Goal: Register for event/course

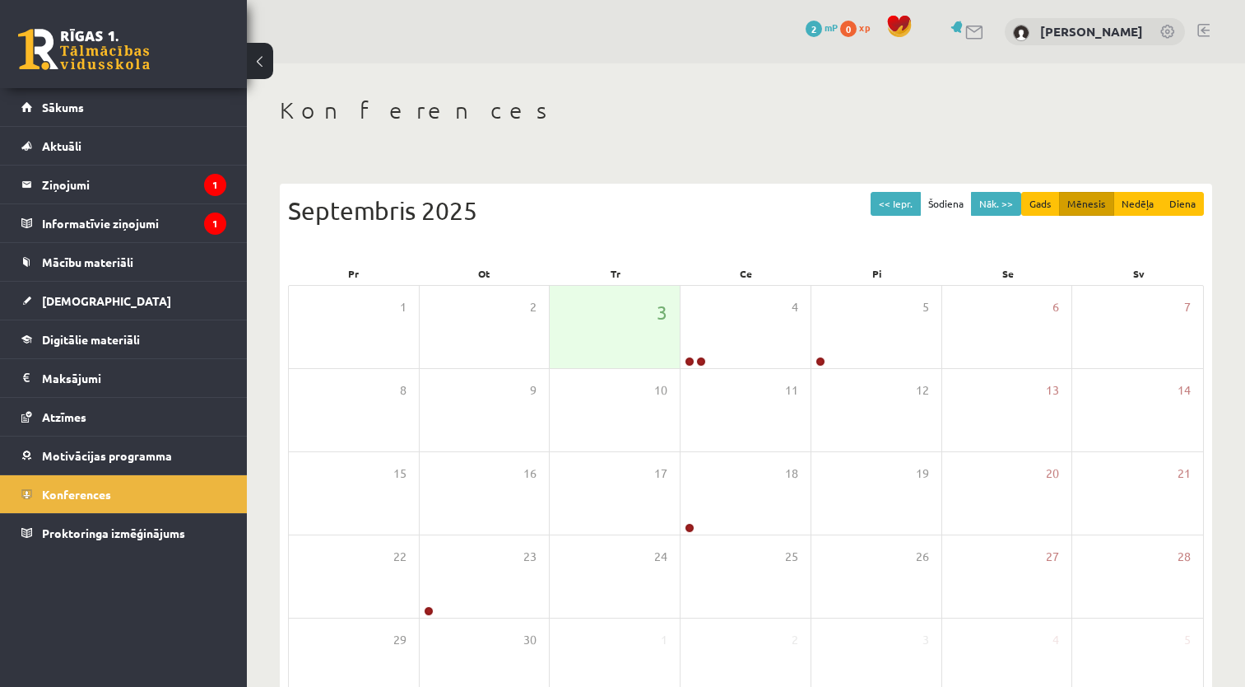
scroll to position [99, 0]
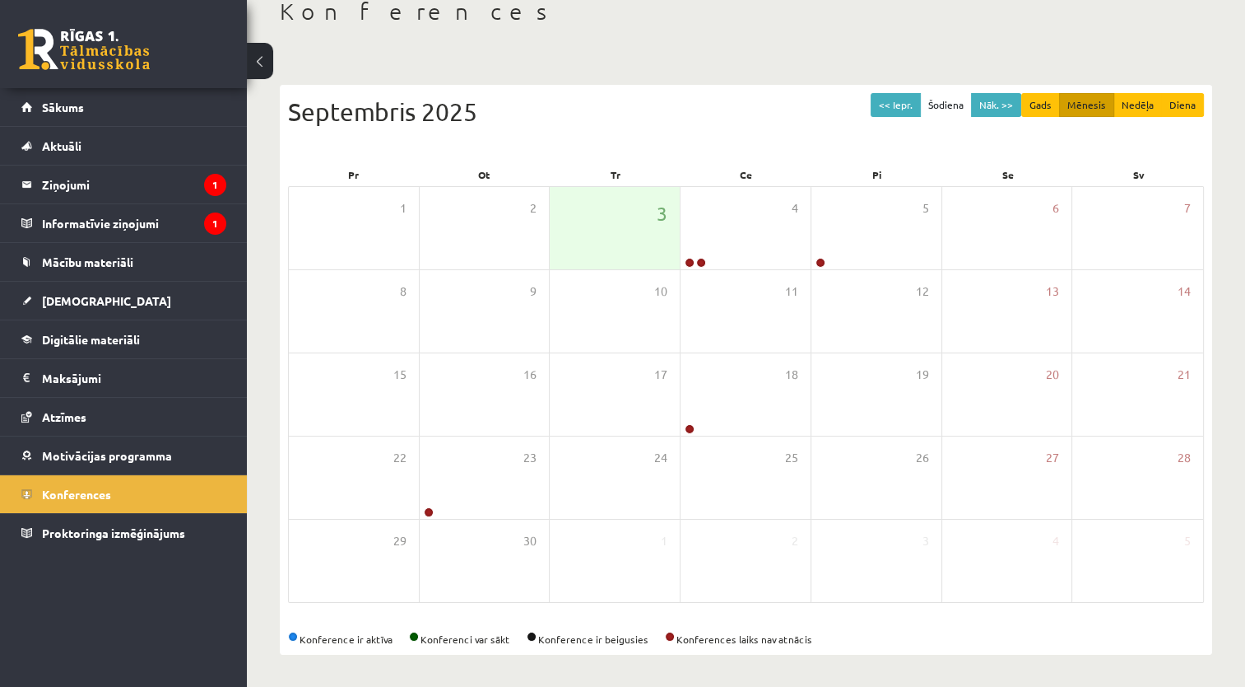
click at [69, 40] on link at bounding box center [84, 49] width 132 height 41
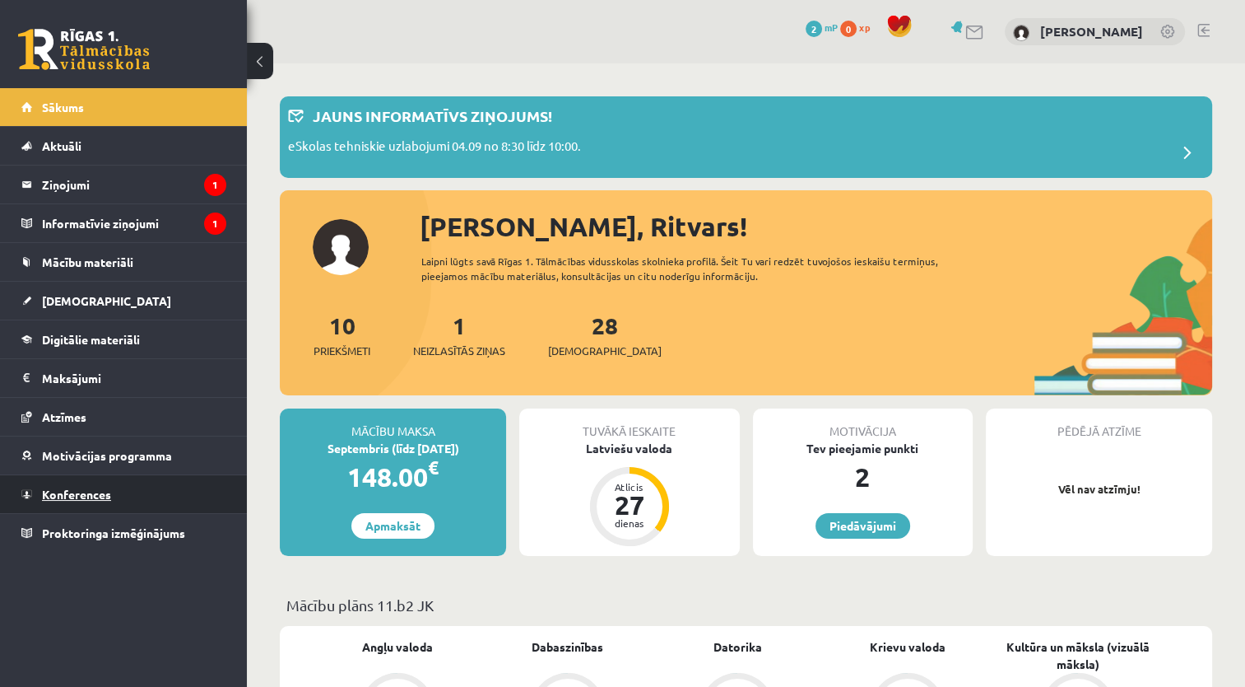
click at [69, 491] on span "Konferences" at bounding box center [76, 493] width 69 height 15
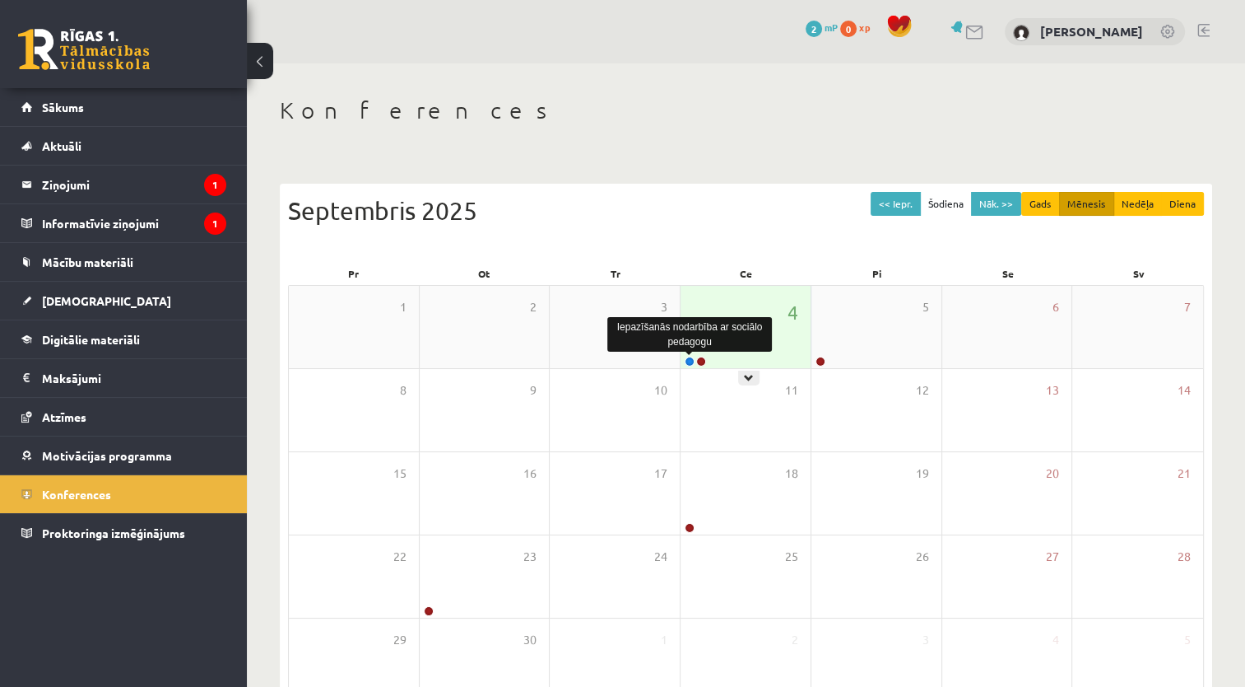
click at [690, 362] on link at bounding box center [690, 361] width 10 height 10
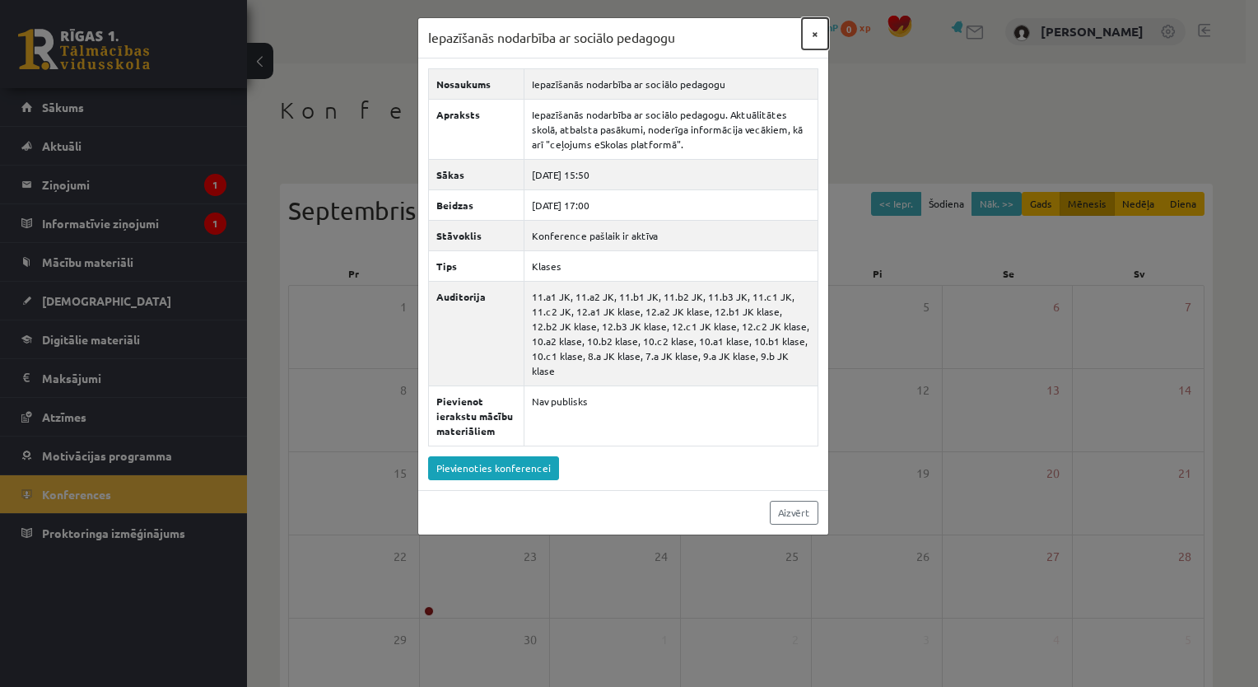
click at [817, 35] on button "×" at bounding box center [815, 33] width 26 height 31
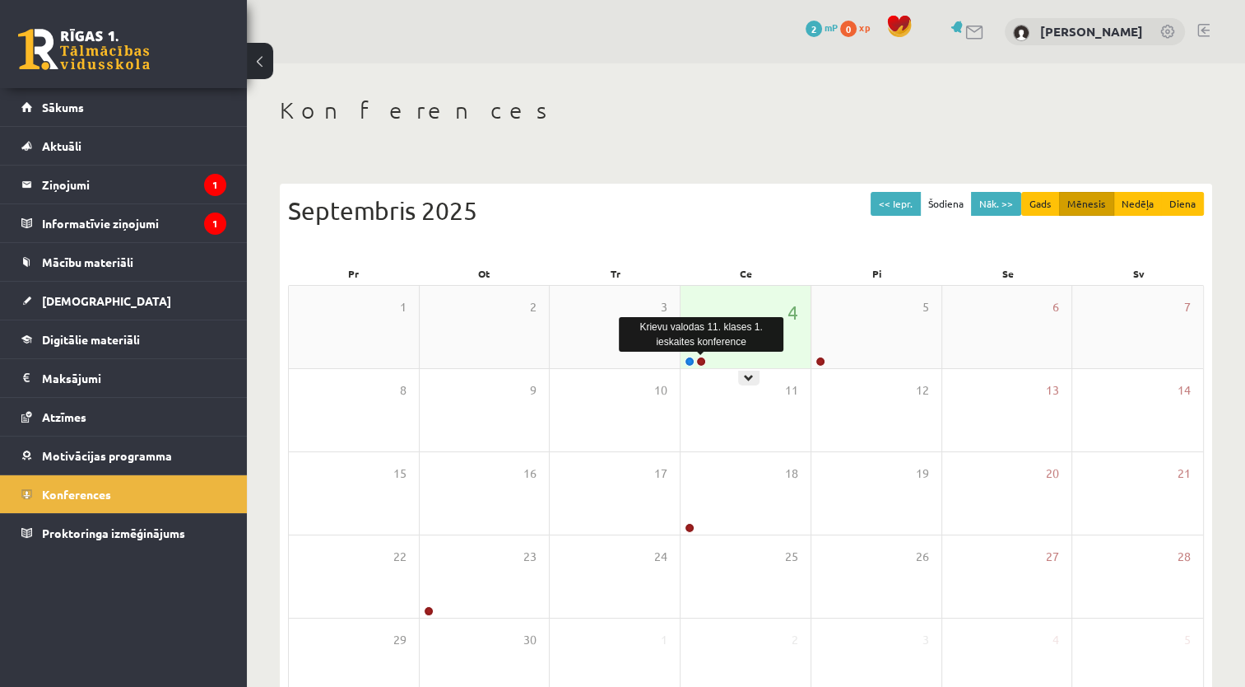
click at [703, 363] on link at bounding box center [701, 361] width 10 height 10
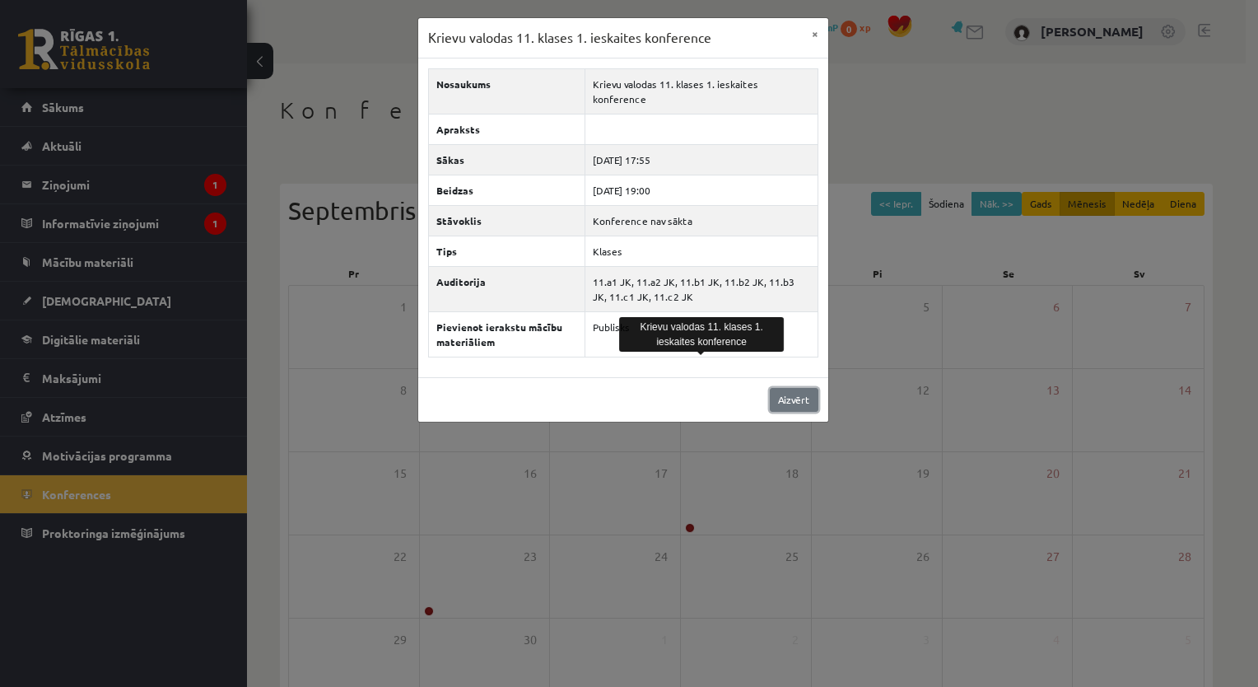
click at [801, 388] on link "Aizvērt" at bounding box center [794, 400] width 49 height 24
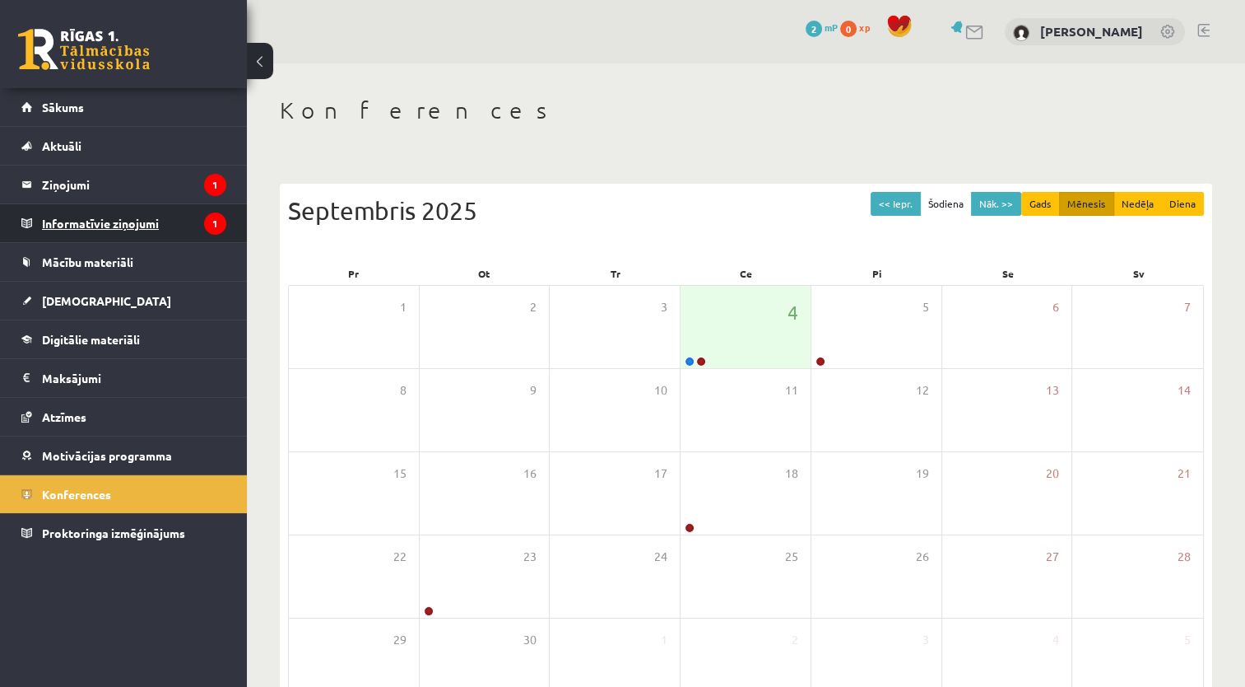
click at [137, 218] on legend "Informatīvie ziņojumi 1" at bounding box center [134, 223] width 184 height 38
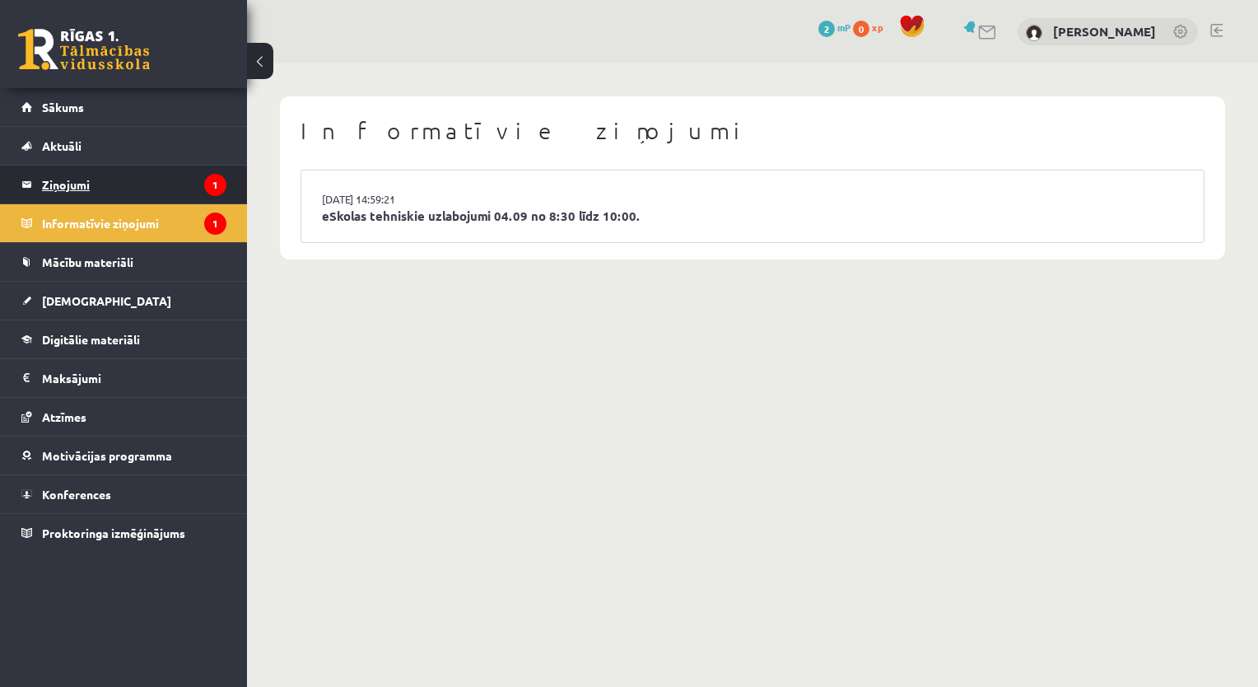
click at [86, 179] on legend "Ziņojumi 1" at bounding box center [134, 184] width 184 height 38
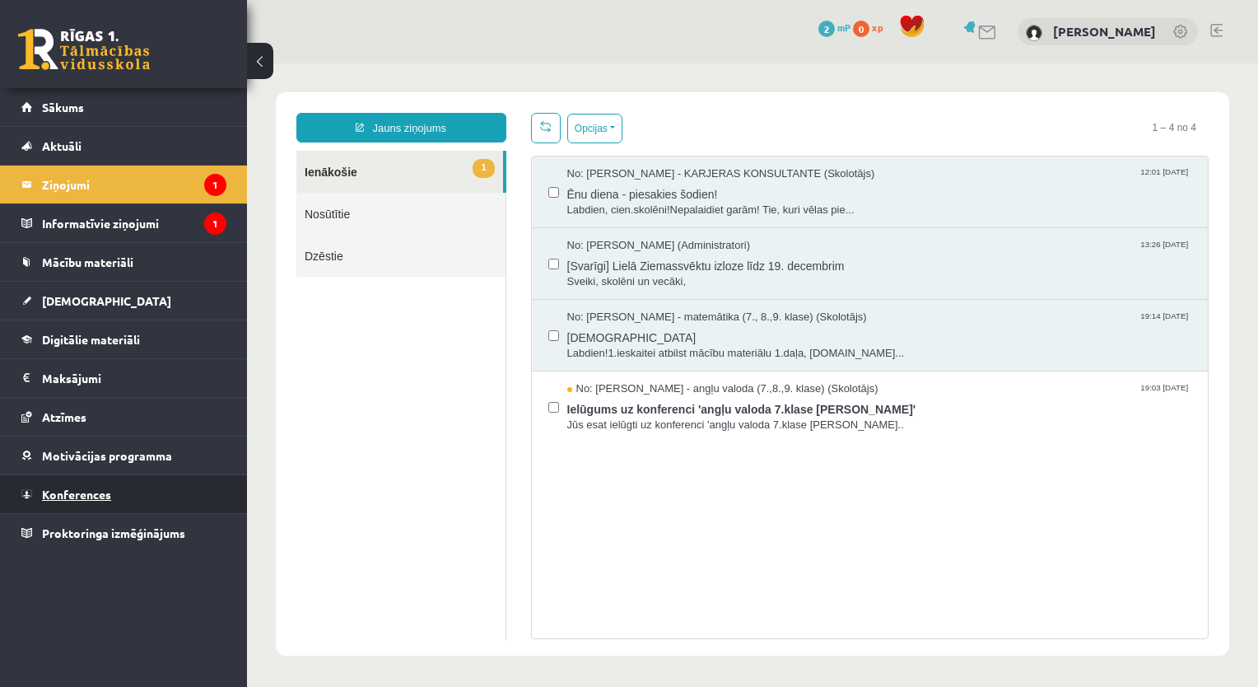
click at [92, 483] on link "Konferences" at bounding box center [123, 494] width 205 height 38
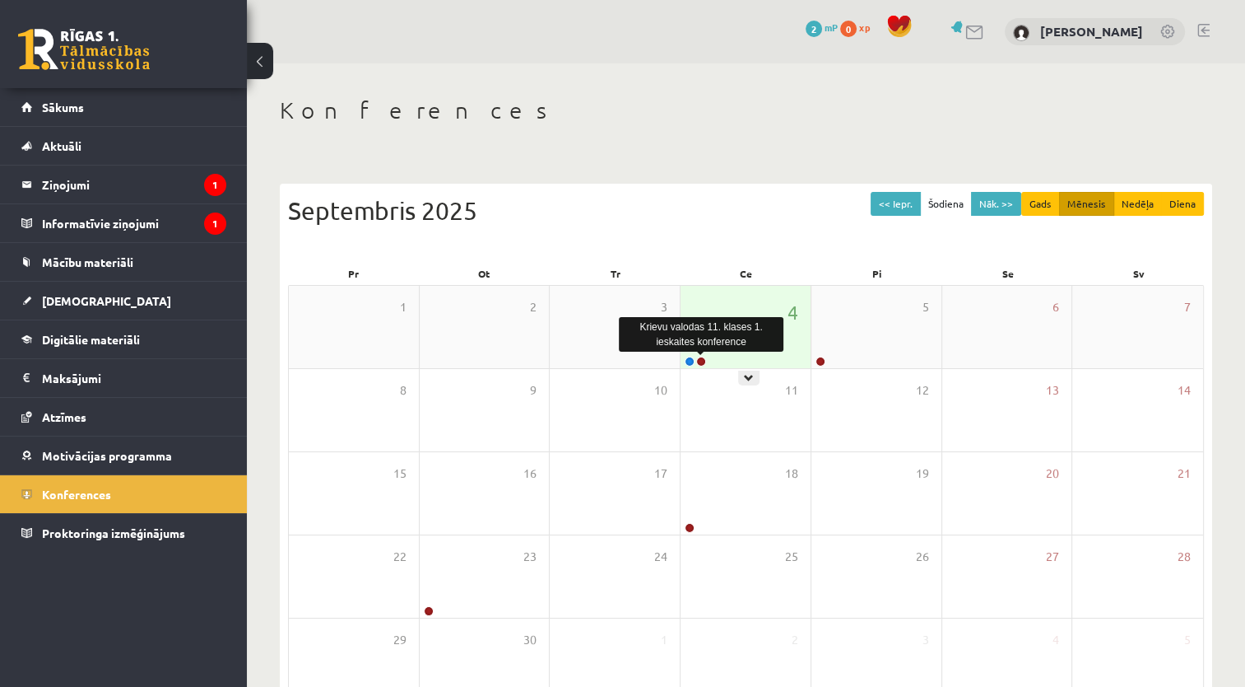
click at [701, 362] on link at bounding box center [701, 361] width 10 height 10
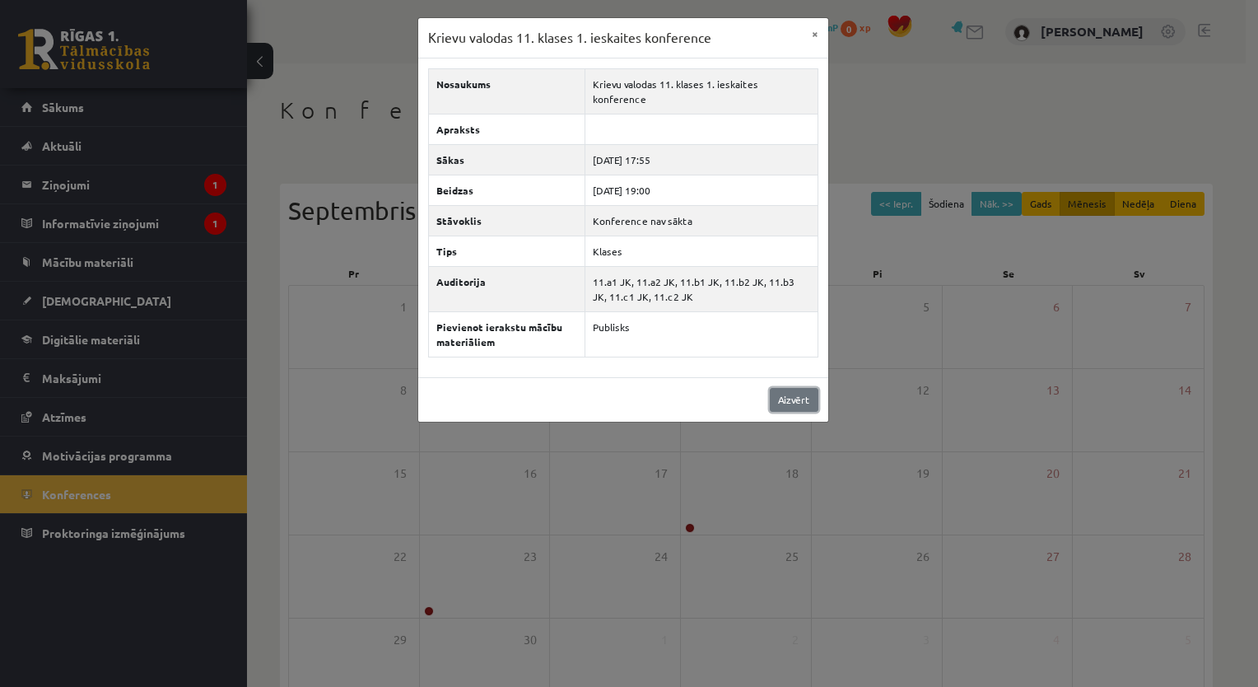
click at [794, 388] on link "Aizvērt" at bounding box center [794, 400] width 49 height 24
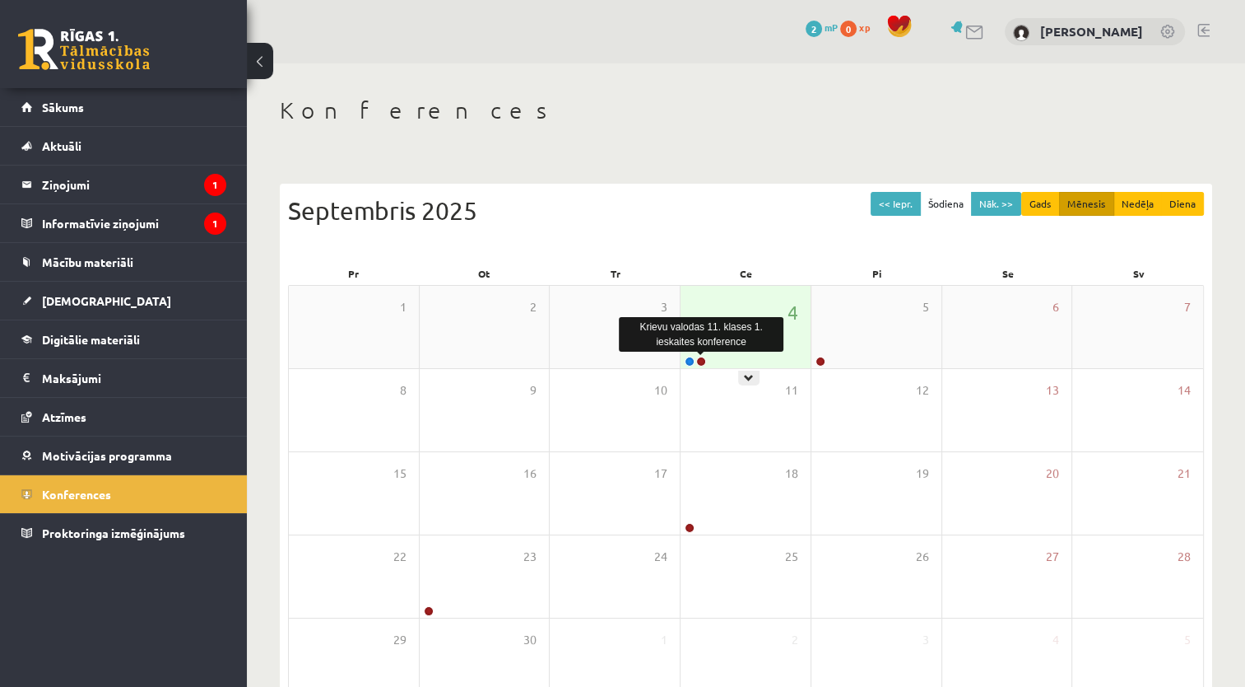
click at [699, 362] on link at bounding box center [701, 361] width 10 height 10
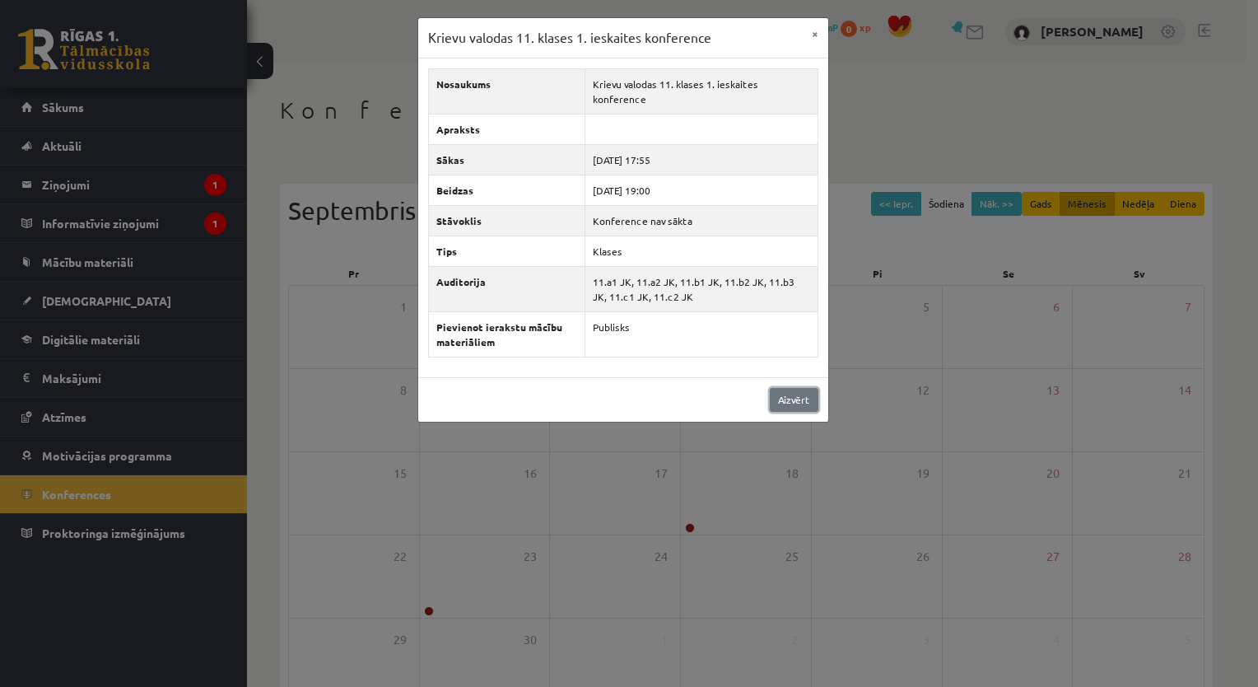
click at [800, 388] on link "Aizvērt" at bounding box center [794, 400] width 49 height 24
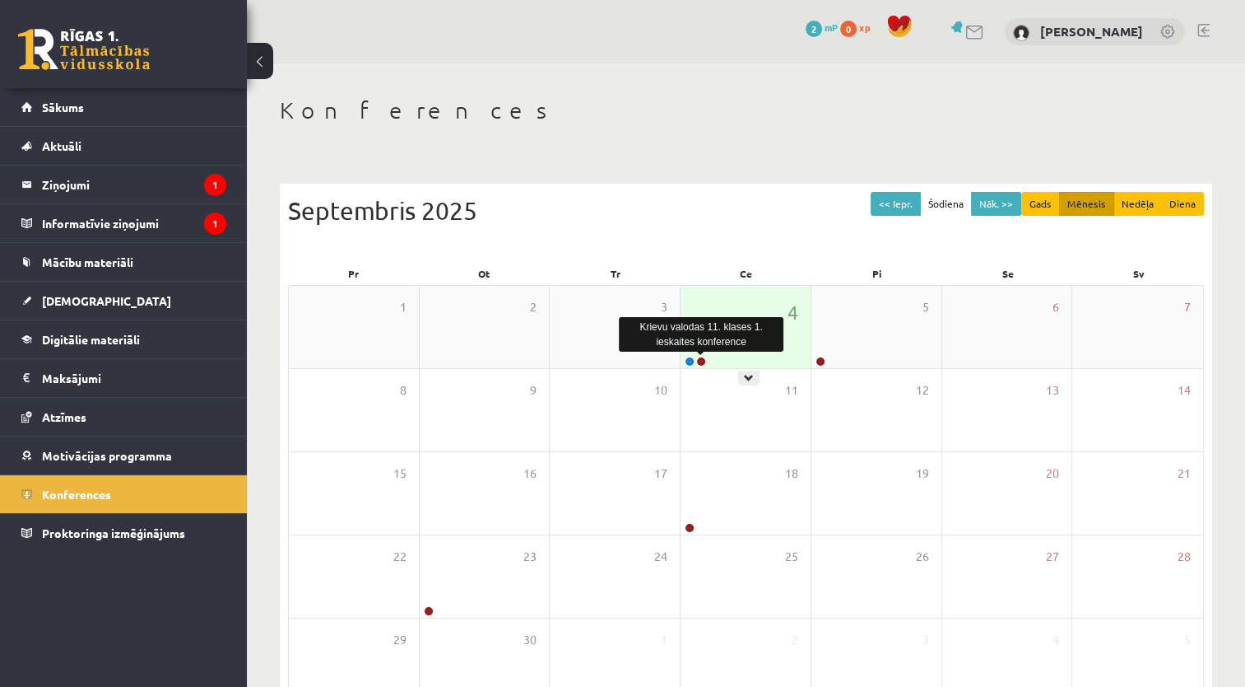
click at [701, 361] on link at bounding box center [701, 361] width 10 height 10
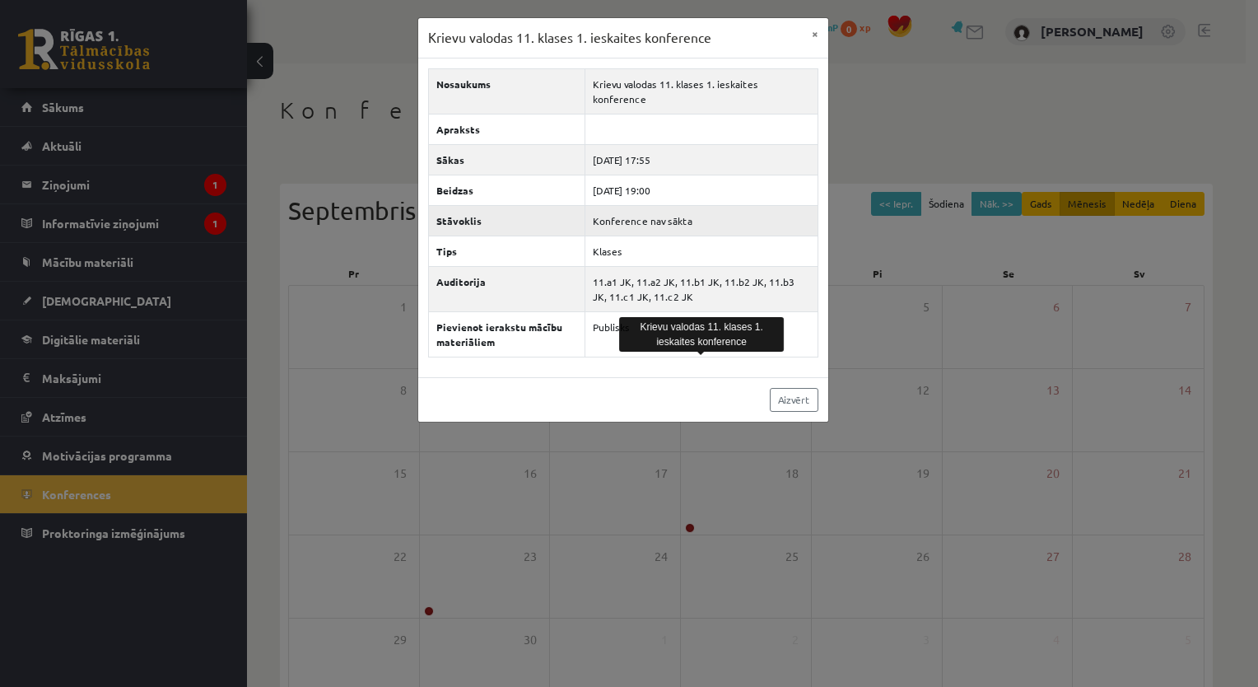
click at [671, 205] on td "Konference nav sākta" at bounding box center [701, 220] width 232 height 30
click at [655, 205] on td "Konference nav sākta" at bounding box center [701, 220] width 232 height 30
click at [650, 207] on td "Konference nav sākta" at bounding box center [701, 220] width 232 height 30
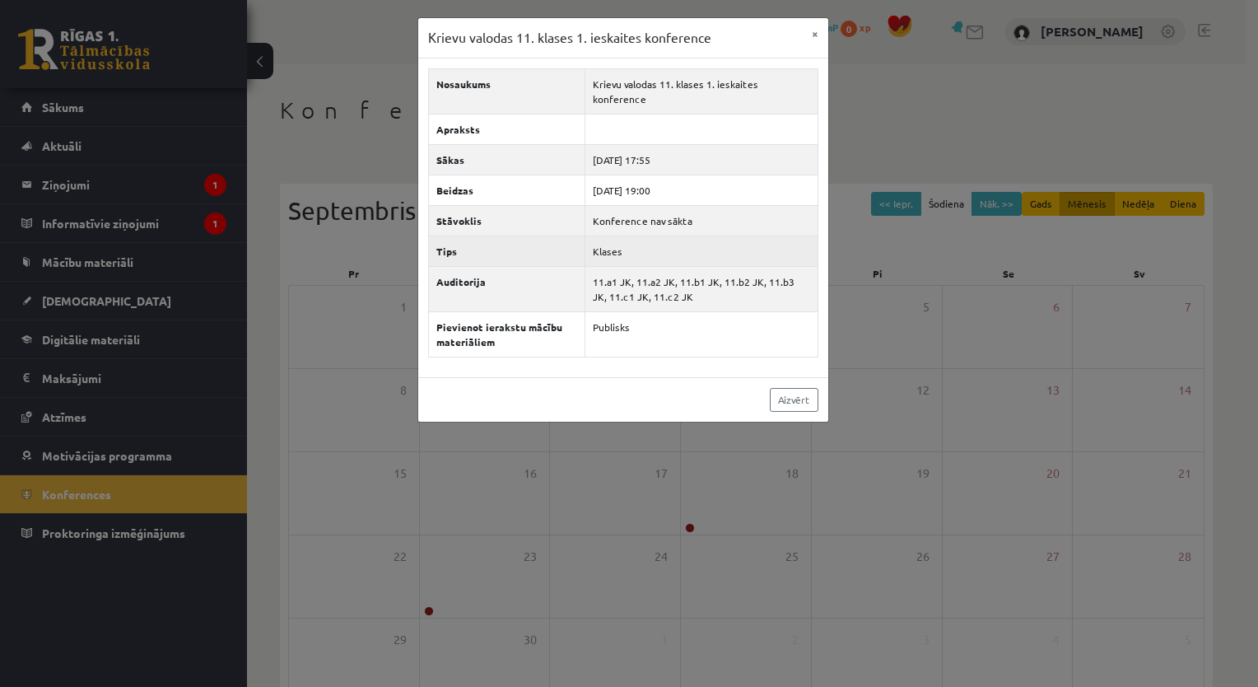
drag, startPoint x: 623, startPoint y: 221, endPoint x: 613, endPoint y: 232, distance: 15.2
click at [616, 235] on td "Klases" at bounding box center [701, 250] width 232 height 30
click at [73, 497] on div "Krievu valodas 11. klases 1. ieskaites konference × Nosaukums Krievu valodas 11…" at bounding box center [629, 343] width 1258 height 687
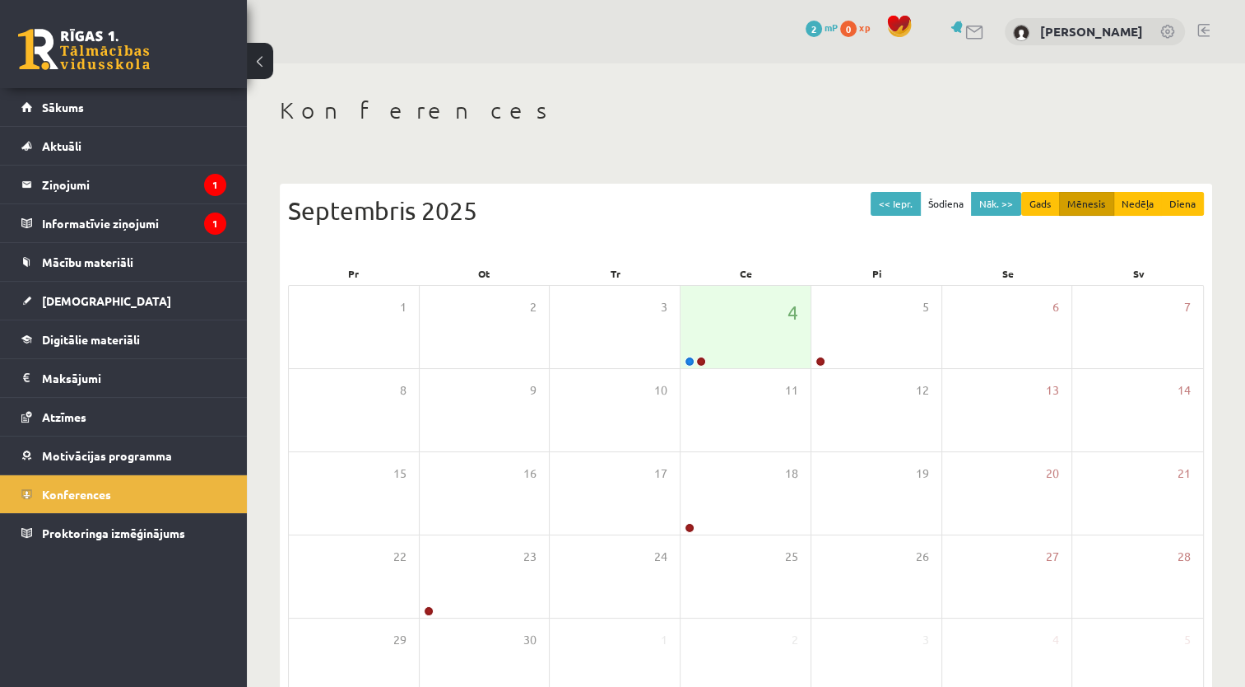
click at [73, 497] on span "Konferences" at bounding box center [76, 493] width 69 height 15
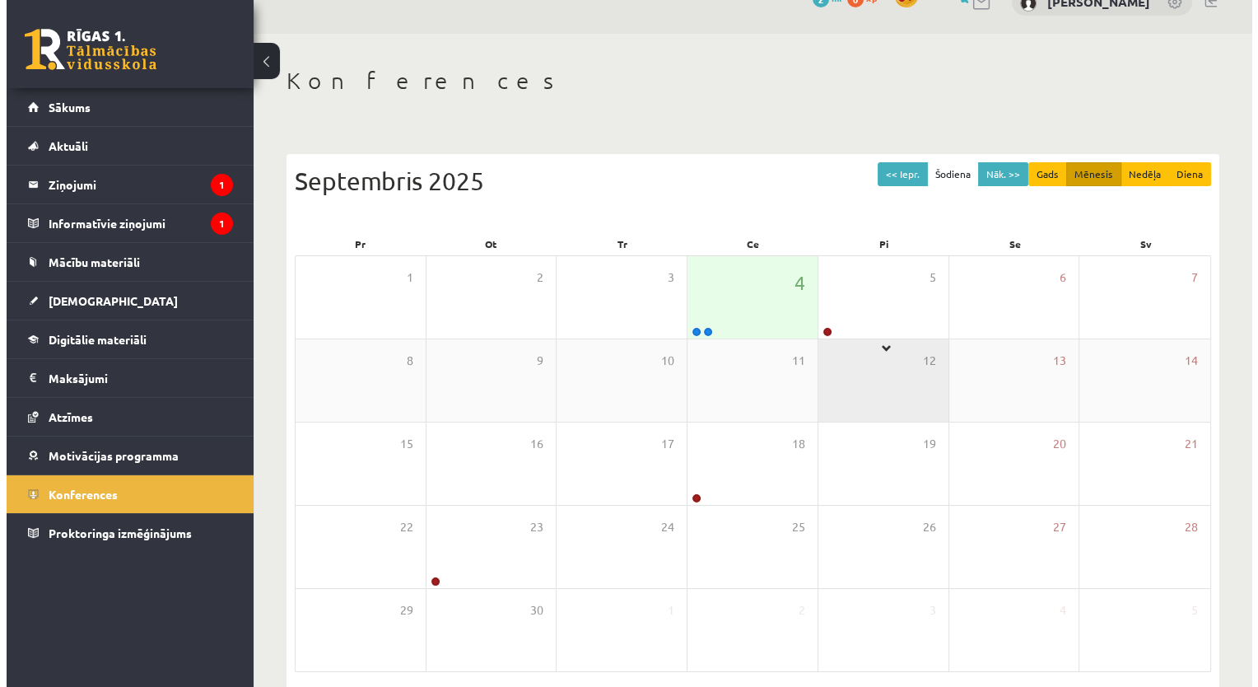
scroll to position [99, 0]
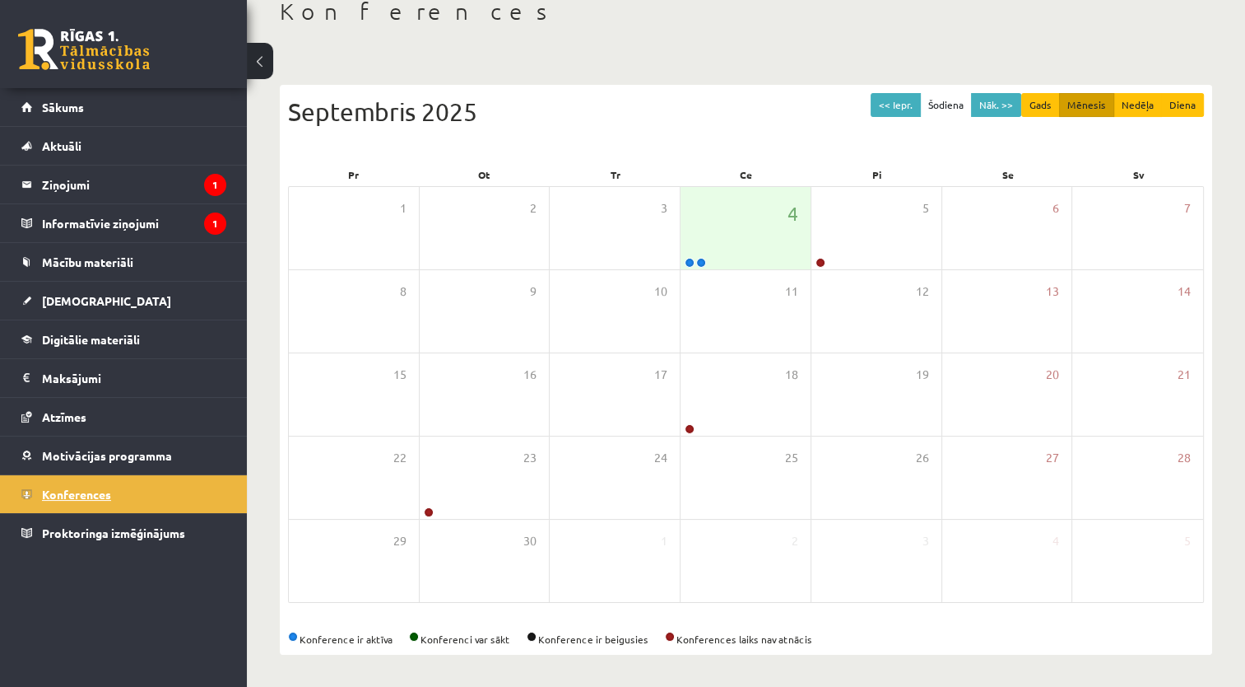
click at [76, 492] on span "Konferences" at bounding box center [76, 493] width 69 height 15
click at [701, 262] on link at bounding box center [701, 263] width 10 height 10
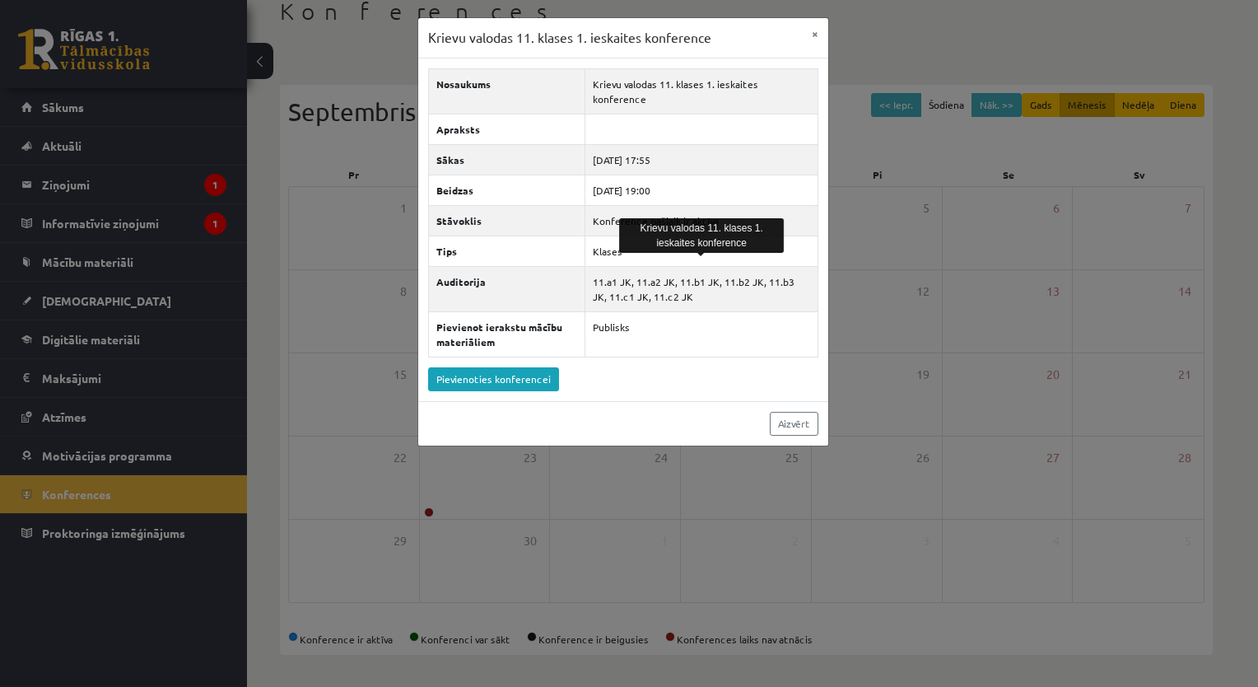
click at [537, 348] on div "Nosaukums Krievu valodas 11. klases 1. ieskaites konference Apraksts Sākas 2025…" at bounding box center [623, 229] width 410 height 342
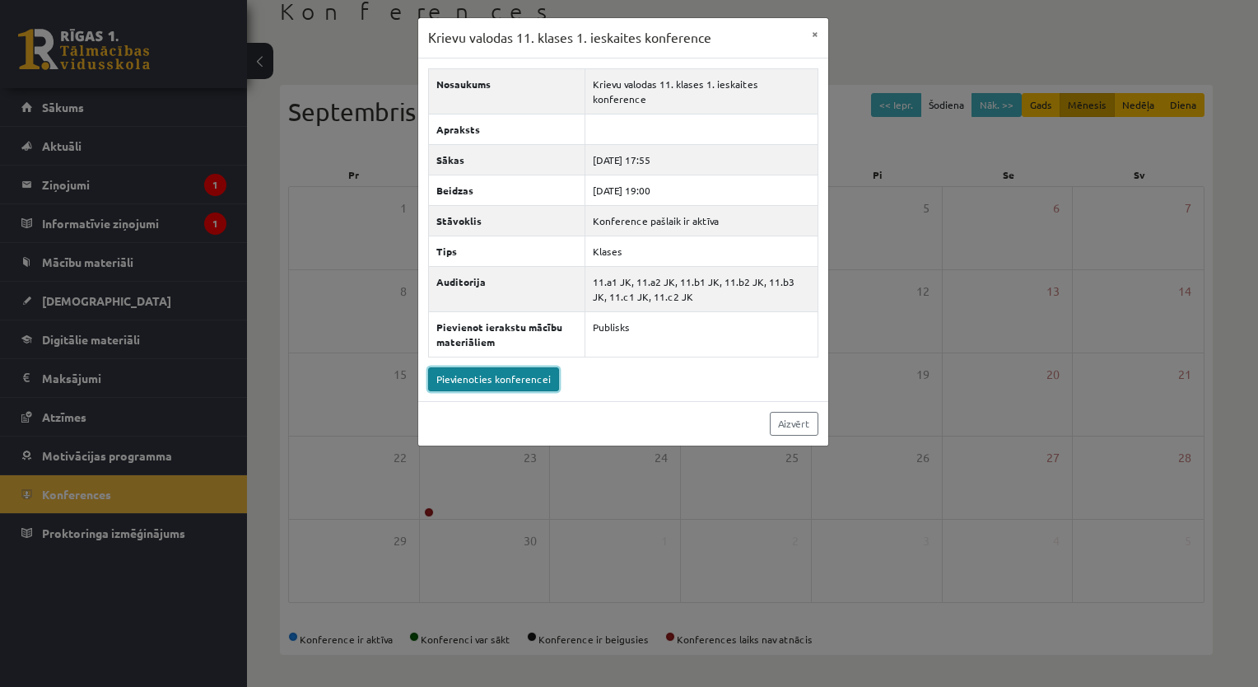
click at [521, 367] on link "Pievienoties konferencei" at bounding box center [493, 379] width 131 height 24
